Goal: Task Accomplishment & Management: Use online tool/utility

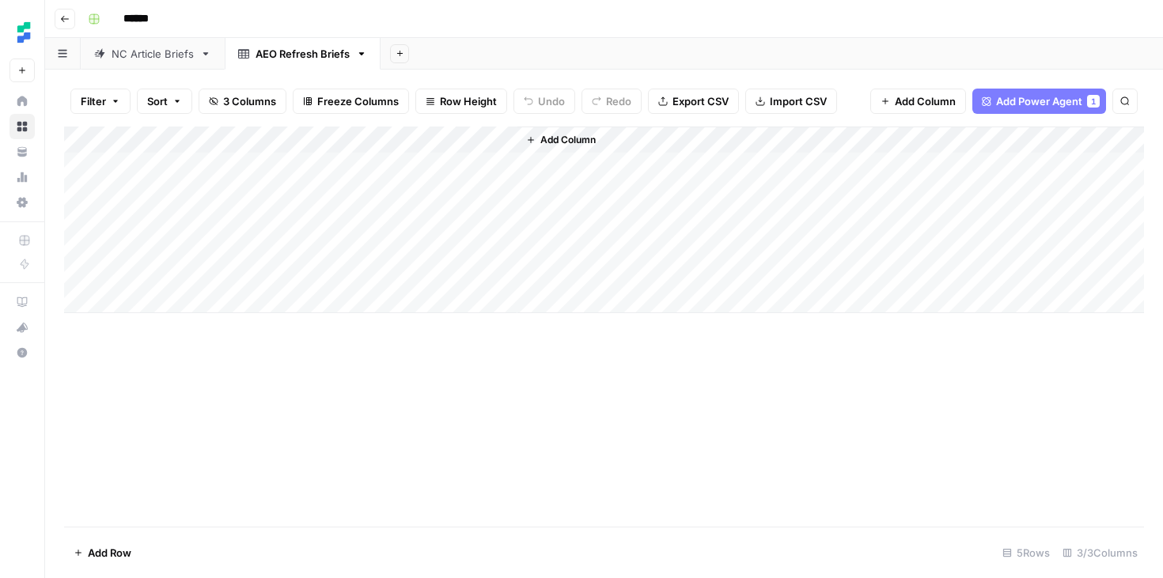
click at [63, 22] on icon "button" at bounding box center [64, 18] width 9 height 9
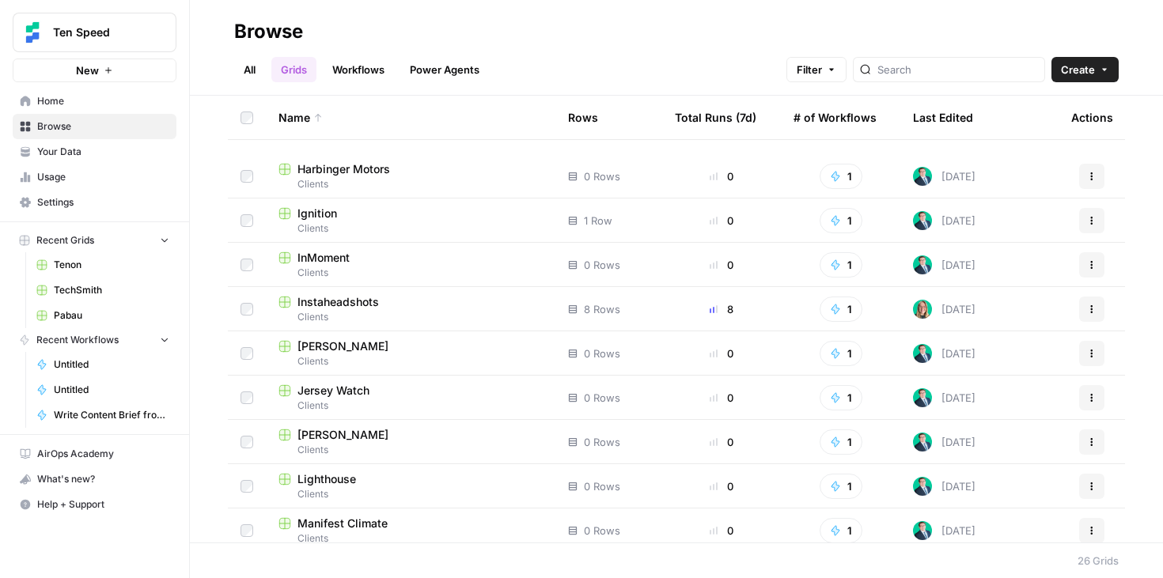
scroll to position [749, 0]
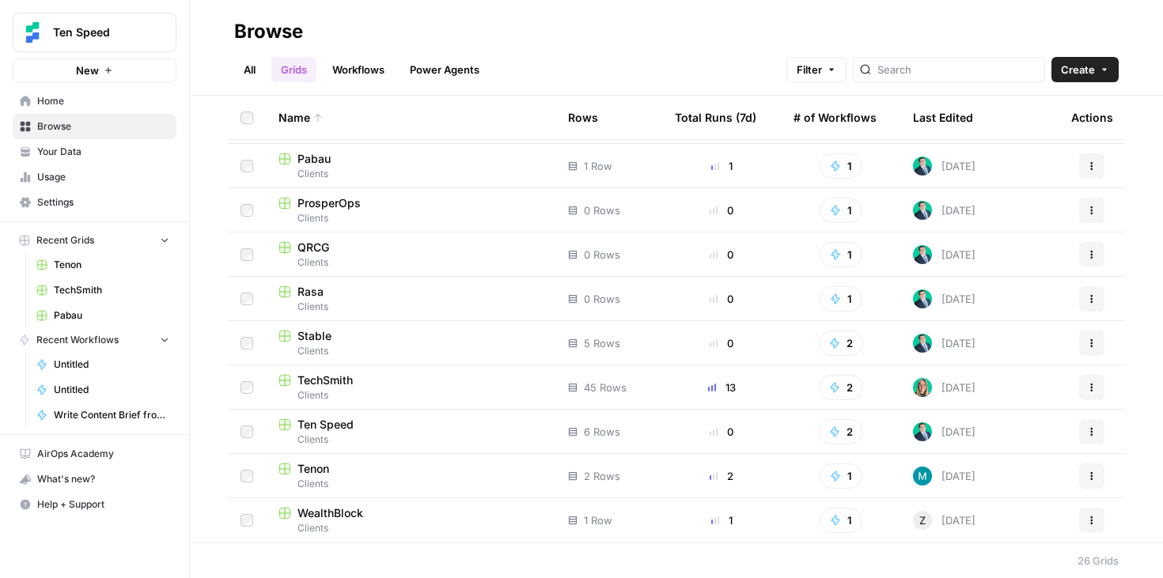
click at [347, 514] on span "WealthBlock" at bounding box center [331, 514] width 66 height 16
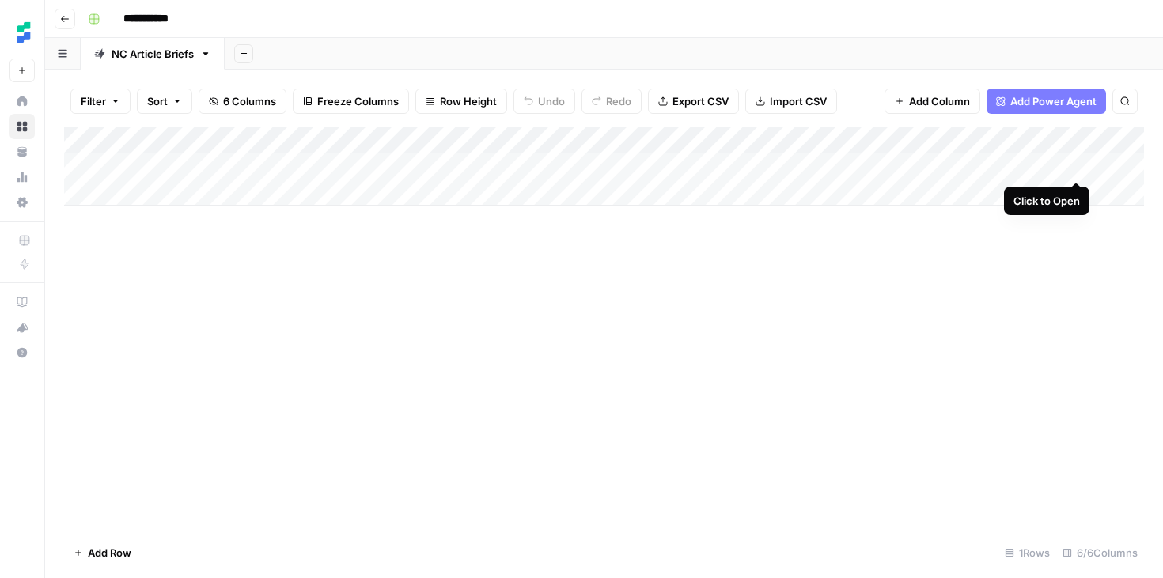
click at [1080, 165] on div "Add Column" at bounding box center [604, 166] width 1080 height 79
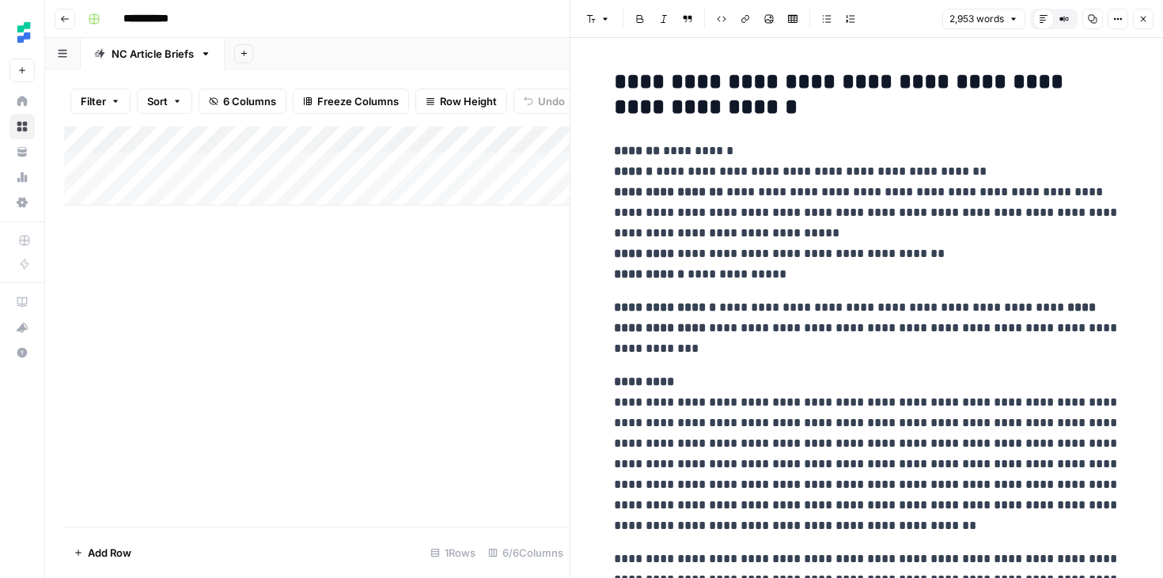
click at [466, 365] on div "Add Column" at bounding box center [317, 327] width 506 height 400
click at [1149, 23] on button "Close" at bounding box center [1143, 19] width 21 height 21
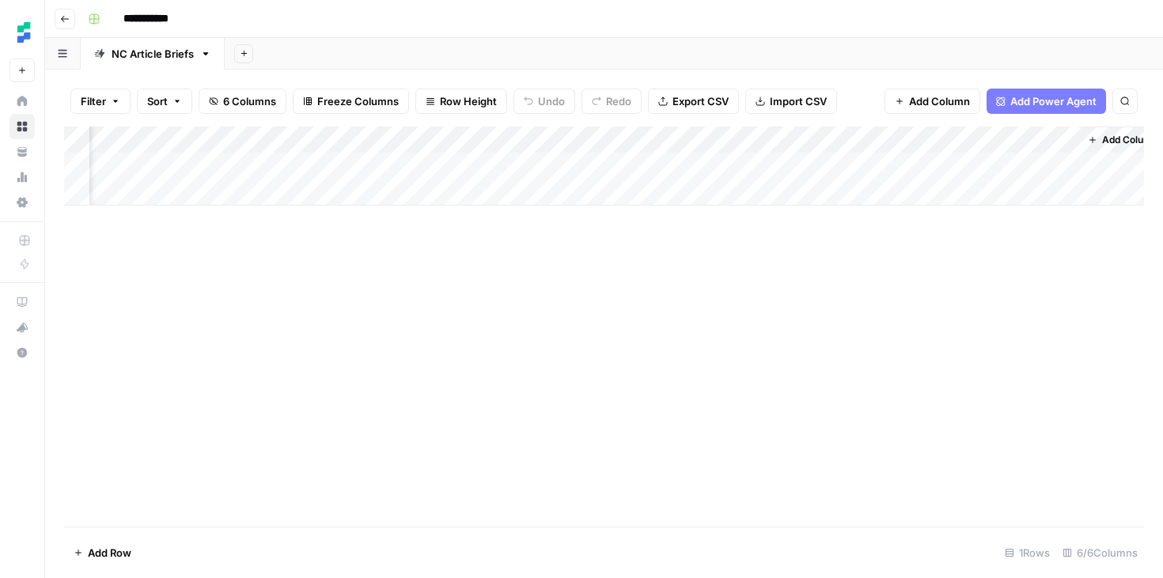
scroll to position [0, 178]
click at [736, 164] on div "Add Column" at bounding box center [604, 166] width 1080 height 79
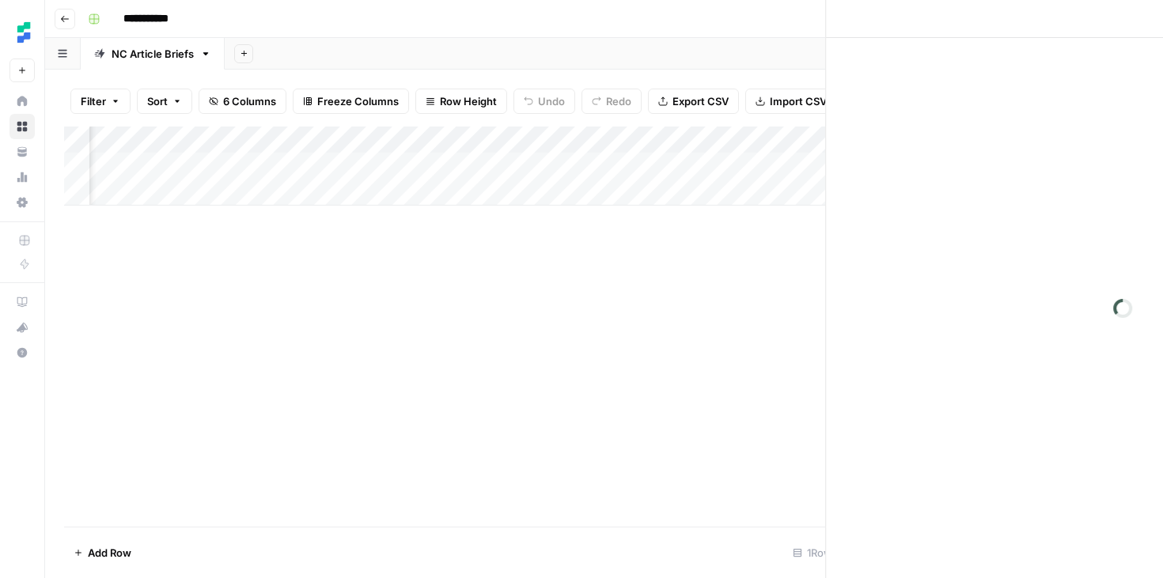
scroll to position [0, 173]
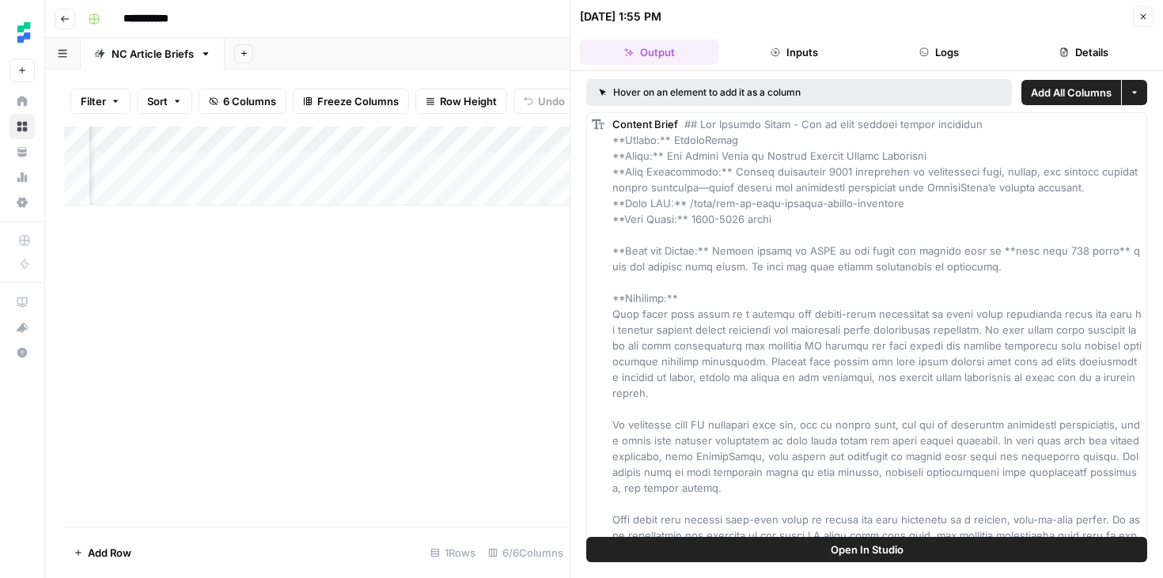
click at [1139, 18] on icon "button" at bounding box center [1143, 16] width 9 height 9
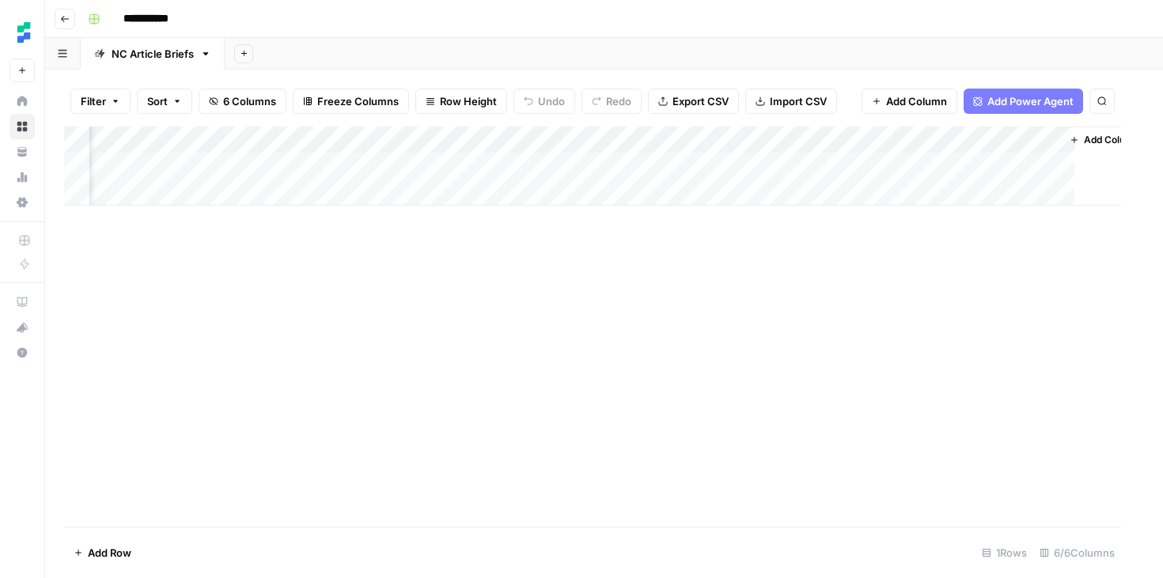
scroll to position [0, 159]
click at [914, 169] on div "Add Column" at bounding box center [604, 166] width 1080 height 79
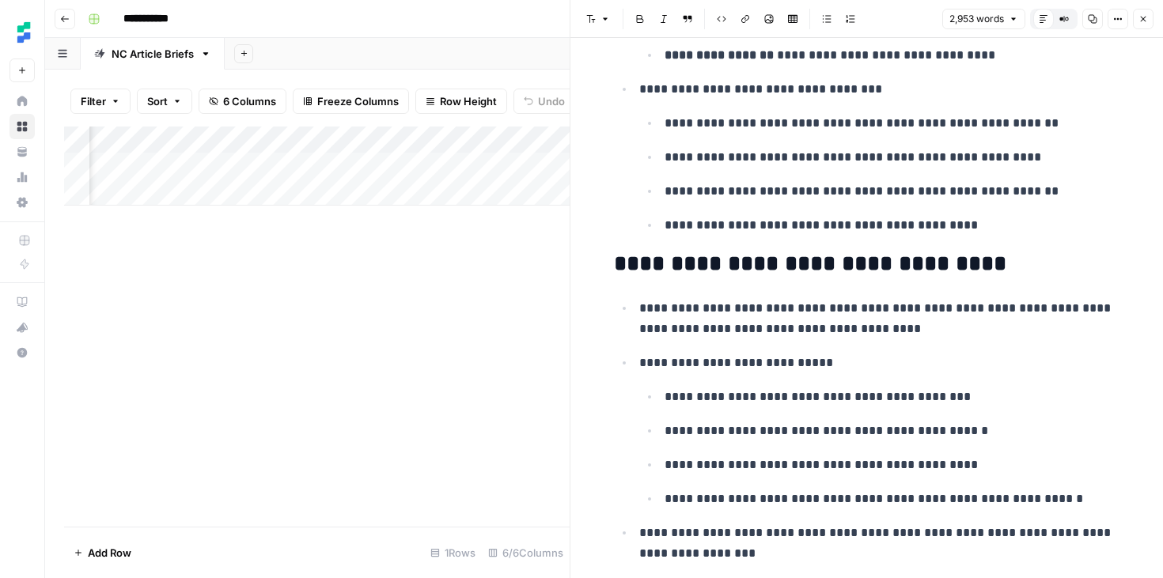
scroll to position [10559, 0]
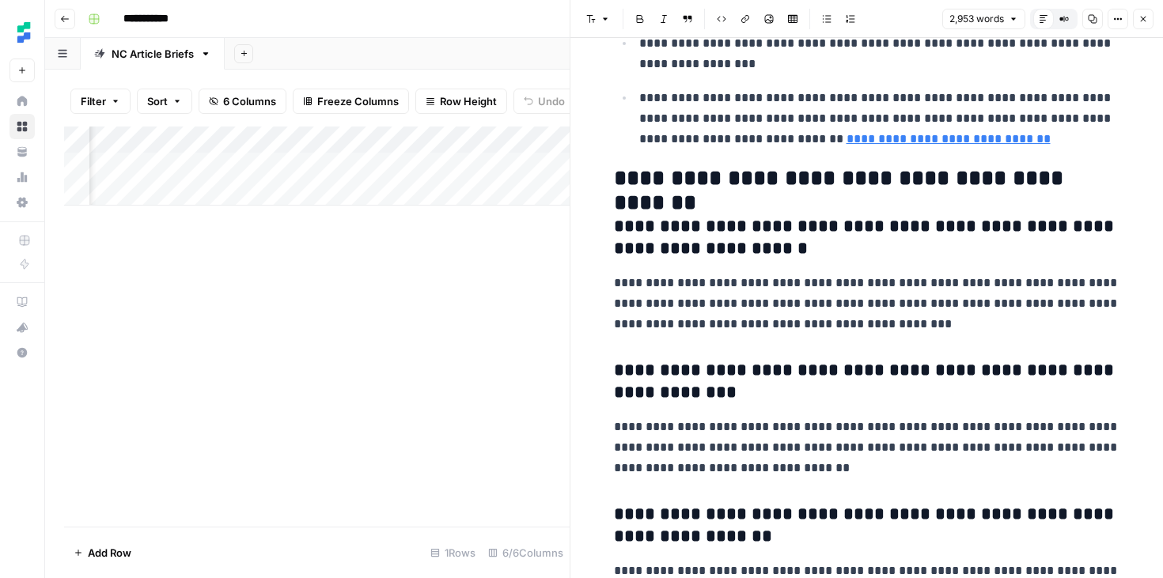
click at [1146, 20] on icon "button" at bounding box center [1143, 18] width 9 height 9
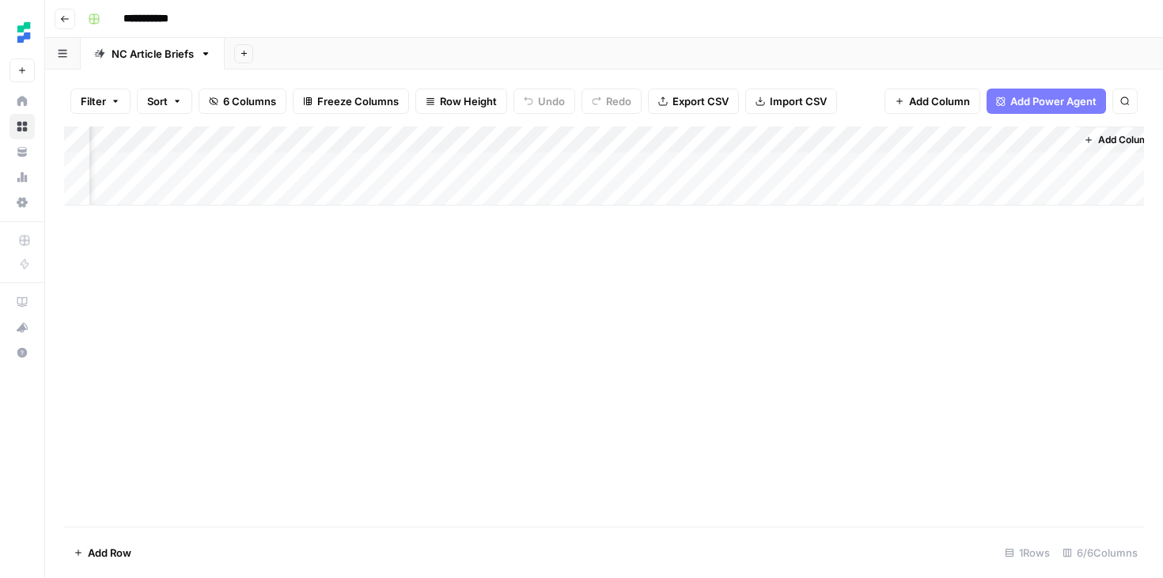
click at [722, 252] on div "Add Column" at bounding box center [604, 327] width 1080 height 400
